Goal: Navigation & Orientation: Find specific page/section

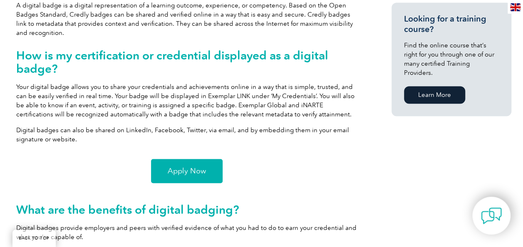
scroll to position [583, 0]
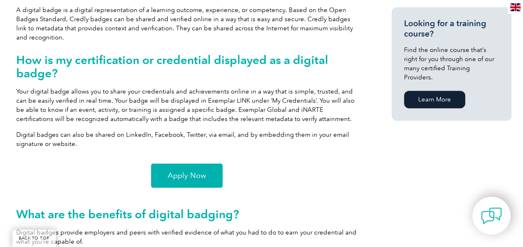
click at [186, 178] on span "Apply Now" at bounding box center [187, 175] width 38 height 7
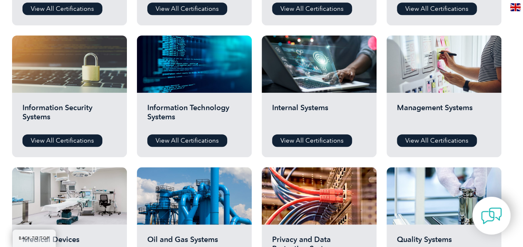
scroll to position [416, 0]
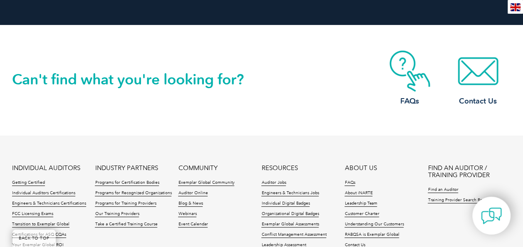
scroll to position [1829, 0]
